Goal: Task Accomplishment & Management: Complete application form

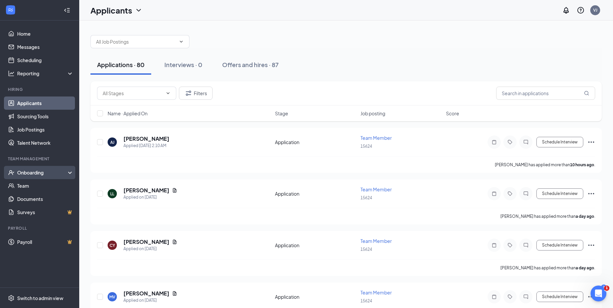
click at [37, 171] on div "Onboarding" at bounding box center [42, 172] width 51 height 7
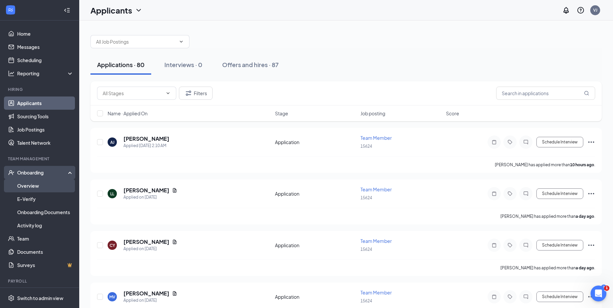
click at [38, 184] on link "Overview" at bounding box center [45, 185] width 56 height 13
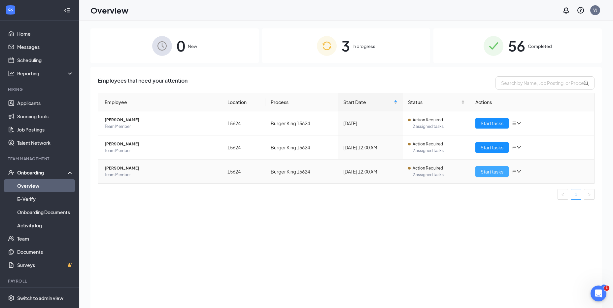
click at [496, 173] on span "Start tasks" at bounding box center [492, 171] width 23 height 7
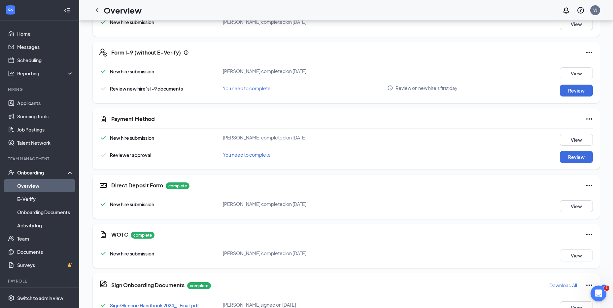
scroll to position [181, 0]
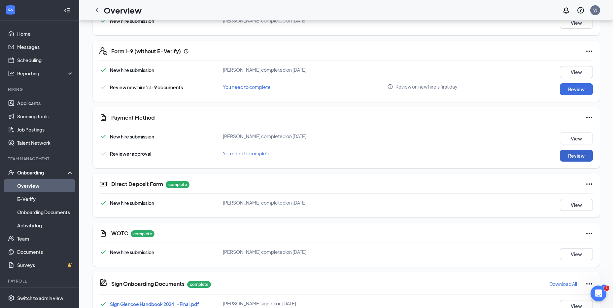
click at [569, 157] on button "Review" at bounding box center [576, 156] width 33 height 12
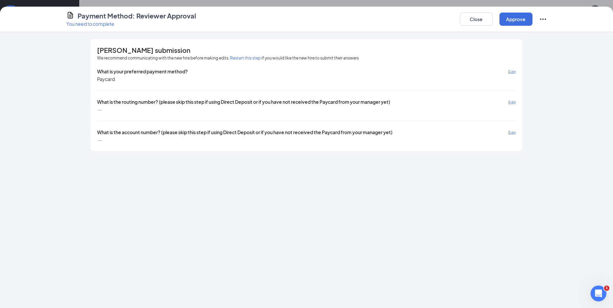
click at [513, 100] on span "Edit" at bounding box center [512, 102] width 8 height 5
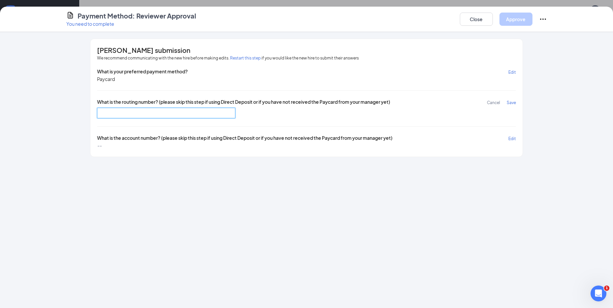
click at [194, 114] on input "text" at bounding box center [166, 113] width 138 height 11
type input "084003997"
click at [513, 102] on span "Save" at bounding box center [511, 102] width 9 height 5
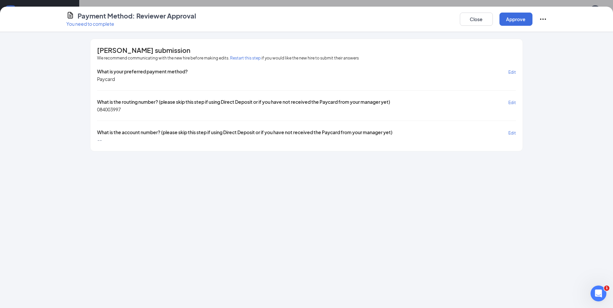
click at [514, 133] on span "Edit" at bounding box center [512, 132] width 8 height 5
click at [180, 144] on input "text" at bounding box center [166, 143] width 138 height 11
type input "7277651100240713"
click at [507, 133] on span "Save" at bounding box center [511, 132] width 9 height 5
click at [514, 133] on span "Edit" at bounding box center [512, 132] width 8 height 5
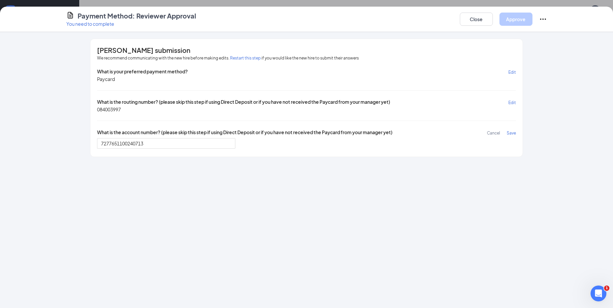
click at [514, 133] on span "Save" at bounding box center [511, 132] width 9 height 5
click at [517, 15] on button "Approve" at bounding box center [515, 19] width 33 height 13
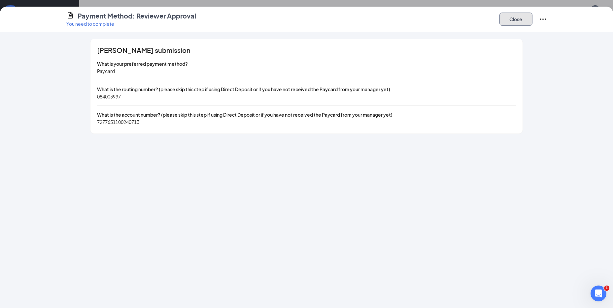
click at [518, 24] on button "Close" at bounding box center [515, 19] width 33 height 13
